Goal: Information Seeking & Learning: Learn about a topic

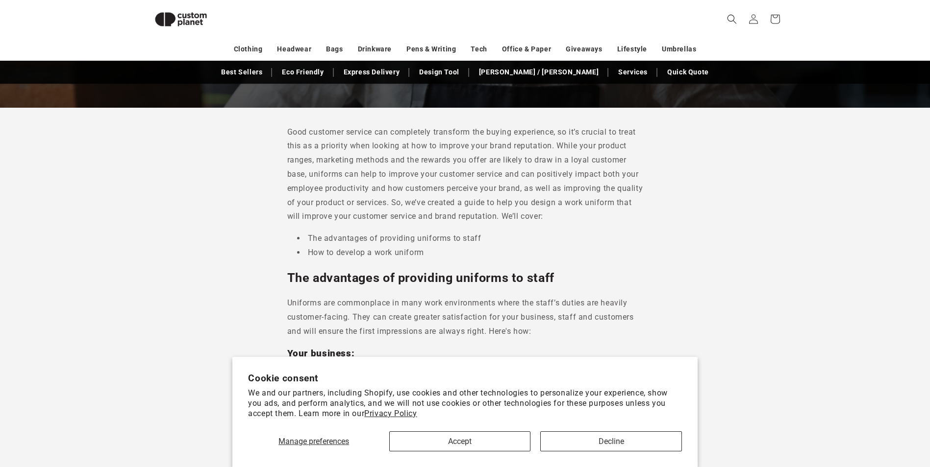
scroll to position [232, 0]
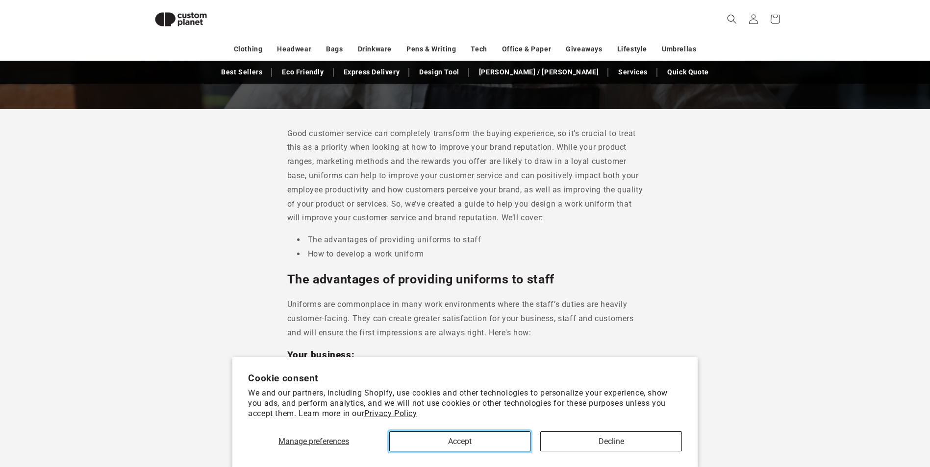
click at [484, 433] on button "Accept" at bounding box center [459, 442] width 141 height 20
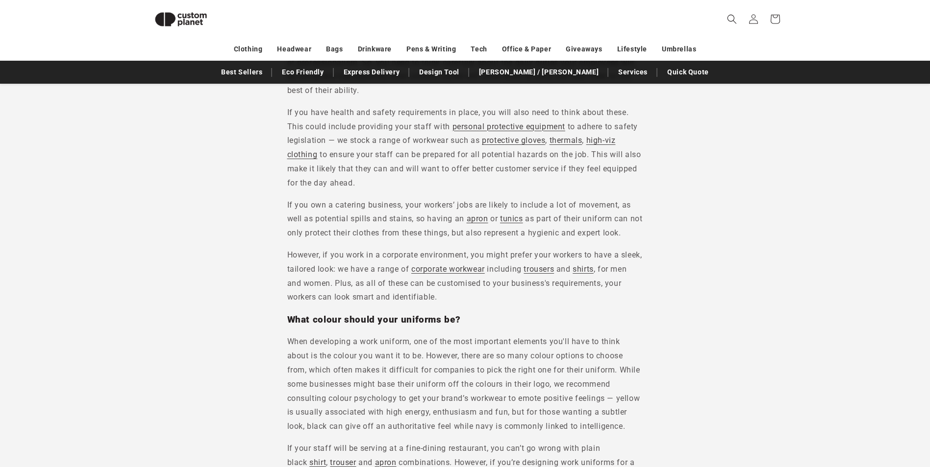
scroll to position [1359, 0]
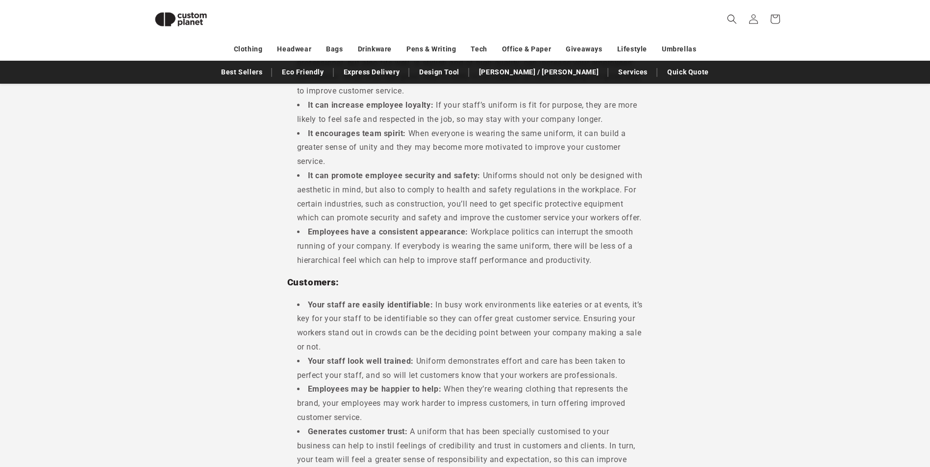
scroll to position [771, 0]
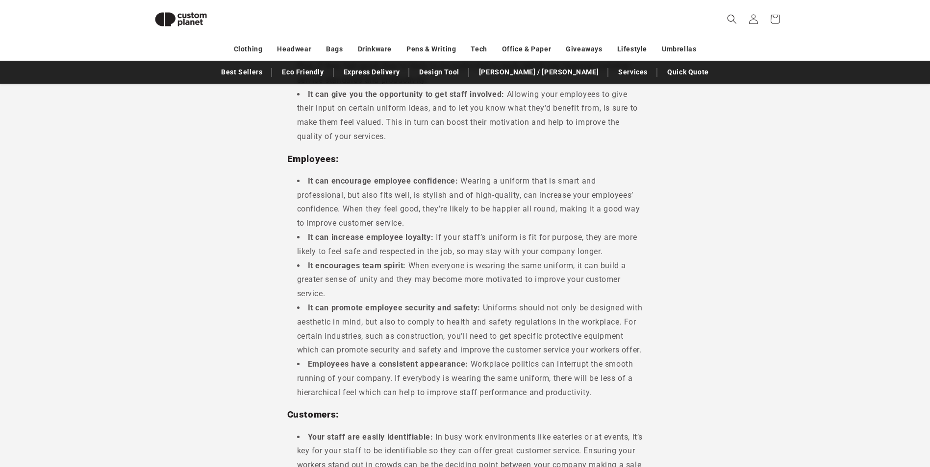
scroll to position [771, 0]
